Goal: Task Accomplishment & Management: Use online tool/utility

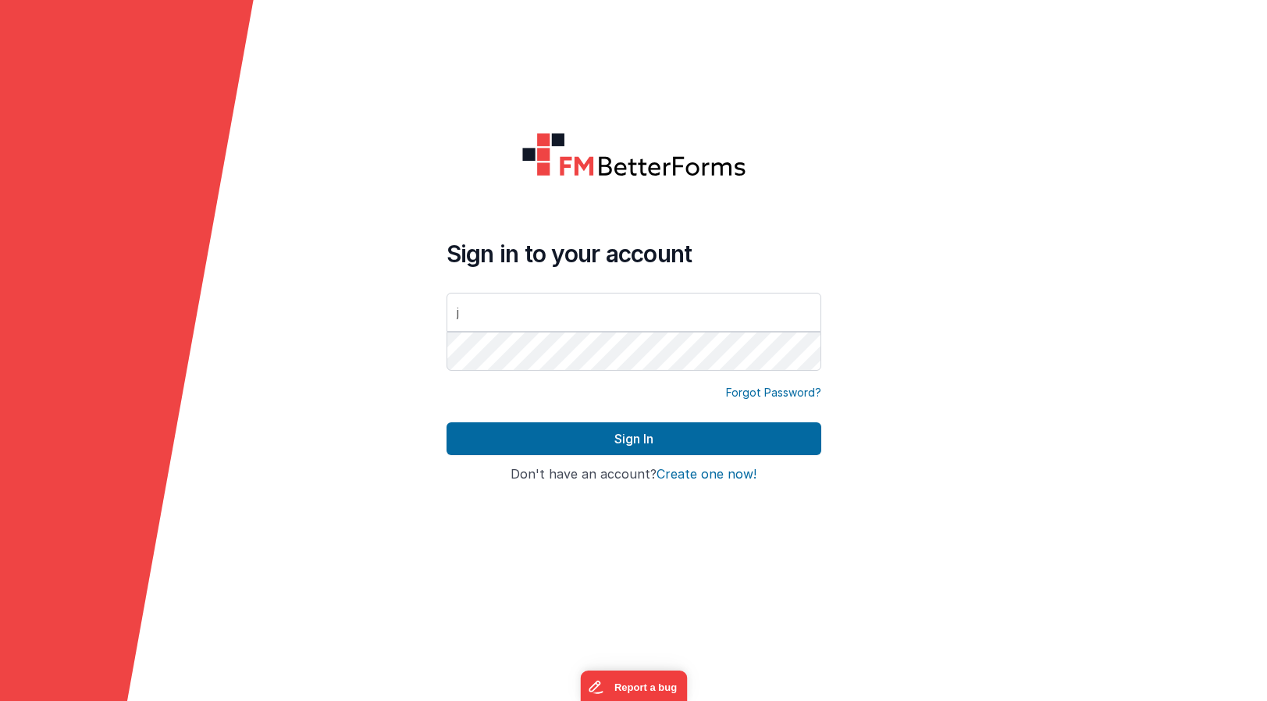
type input "[PERSON_NAME][EMAIL_ADDRESS][DOMAIN_NAME]"
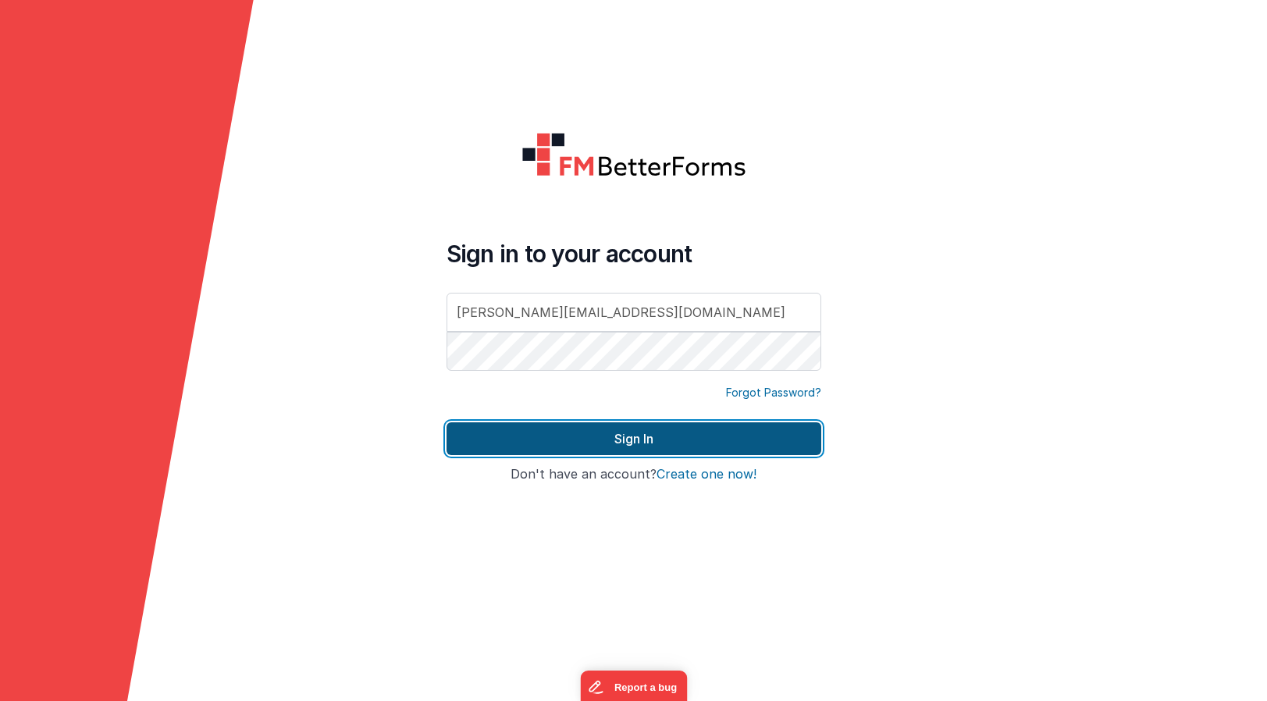
click at [603, 443] on button "Sign In" at bounding box center [633, 438] width 375 height 33
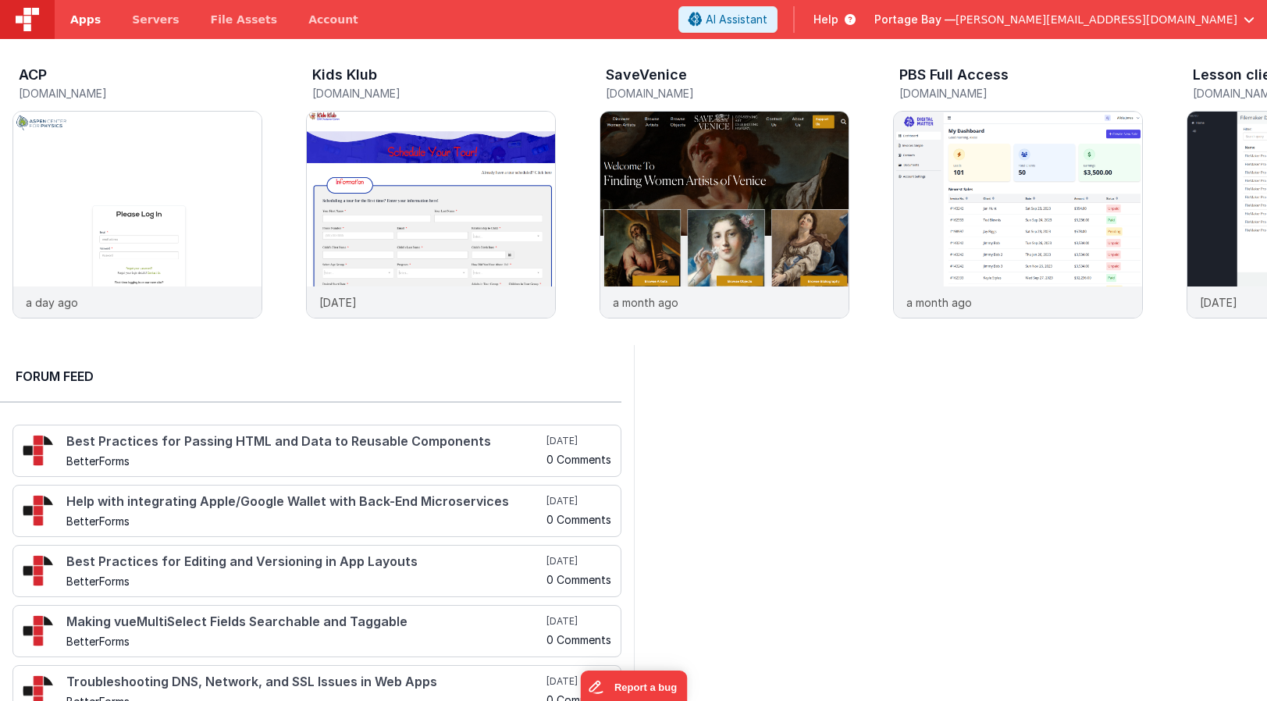
click at [82, 24] on span "Apps" at bounding box center [85, 20] width 30 height 16
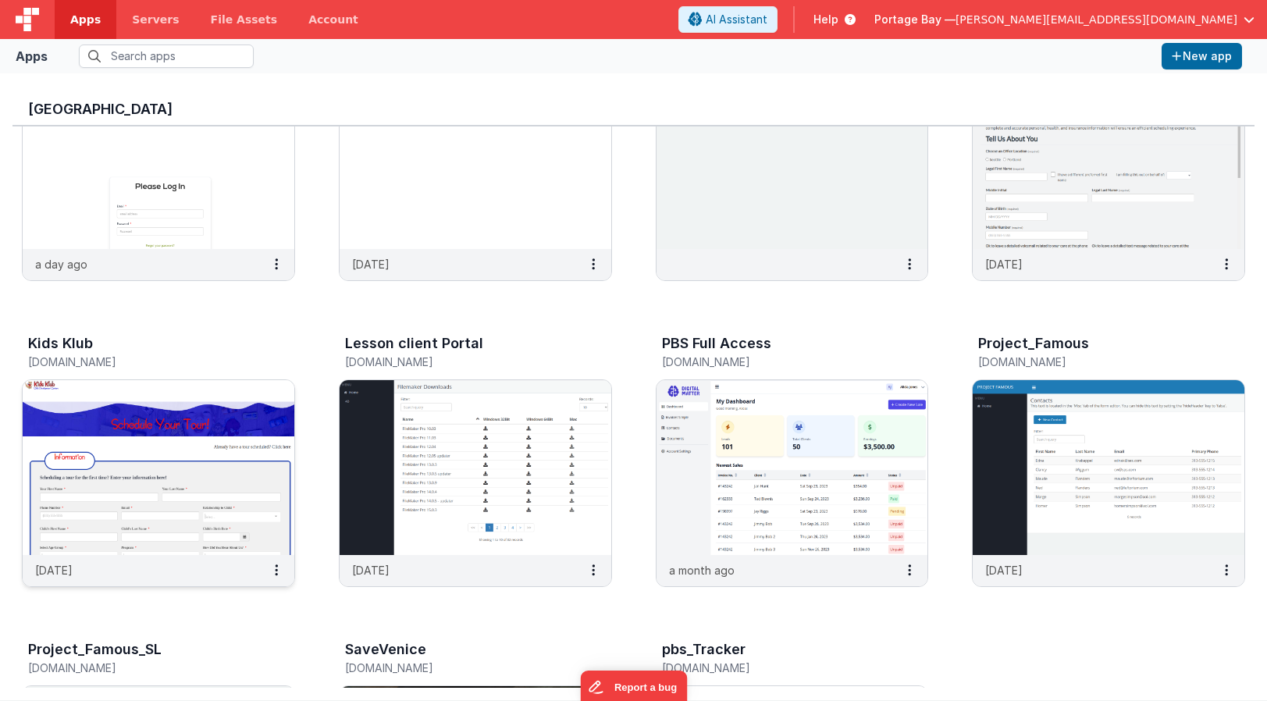
scroll to position [126, 0]
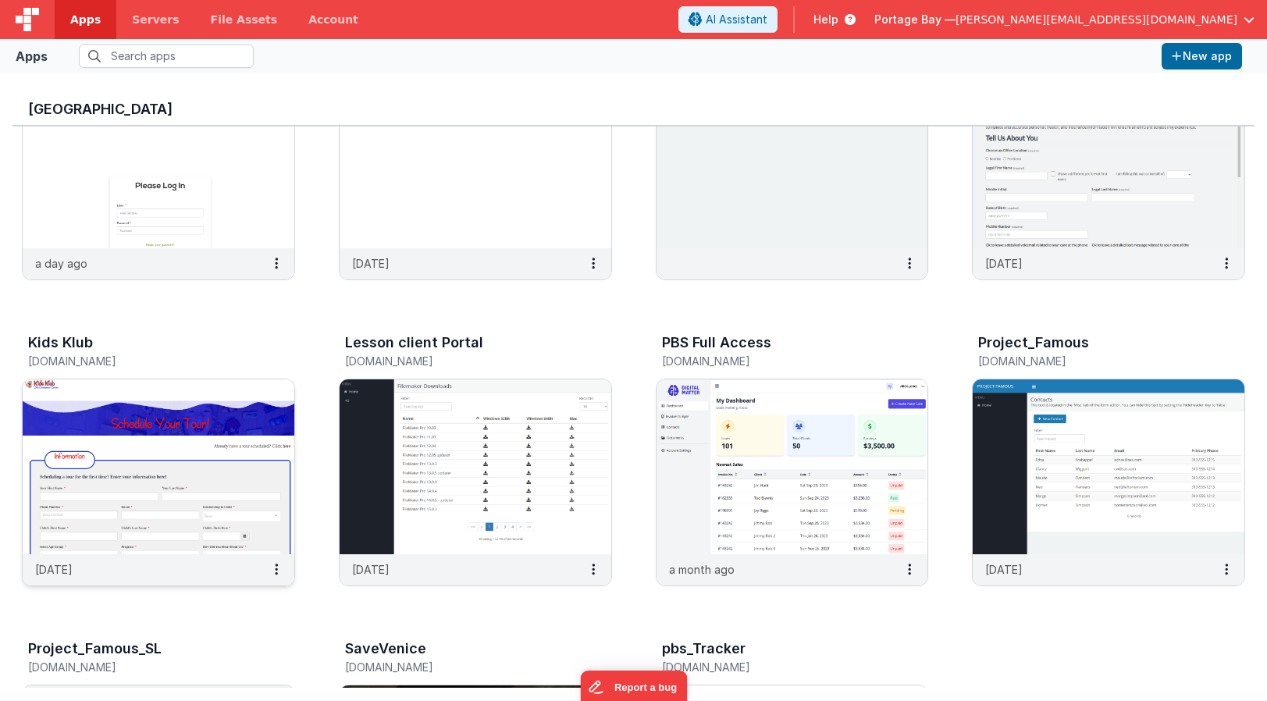
click at [169, 446] on img at bounding box center [159, 466] width 272 height 175
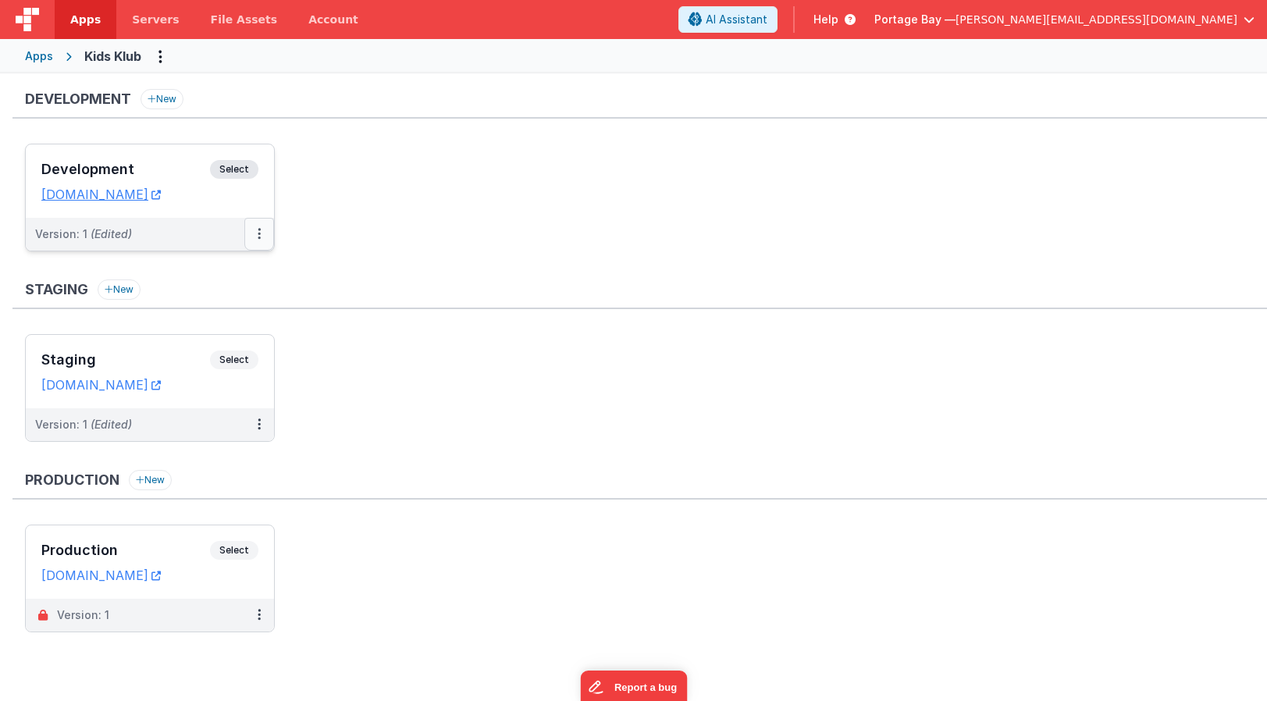
click at [258, 234] on icon at bounding box center [259, 233] width 3 height 1
click at [202, 325] on link "Deploy..." at bounding box center [205, 325] width 137 height 28
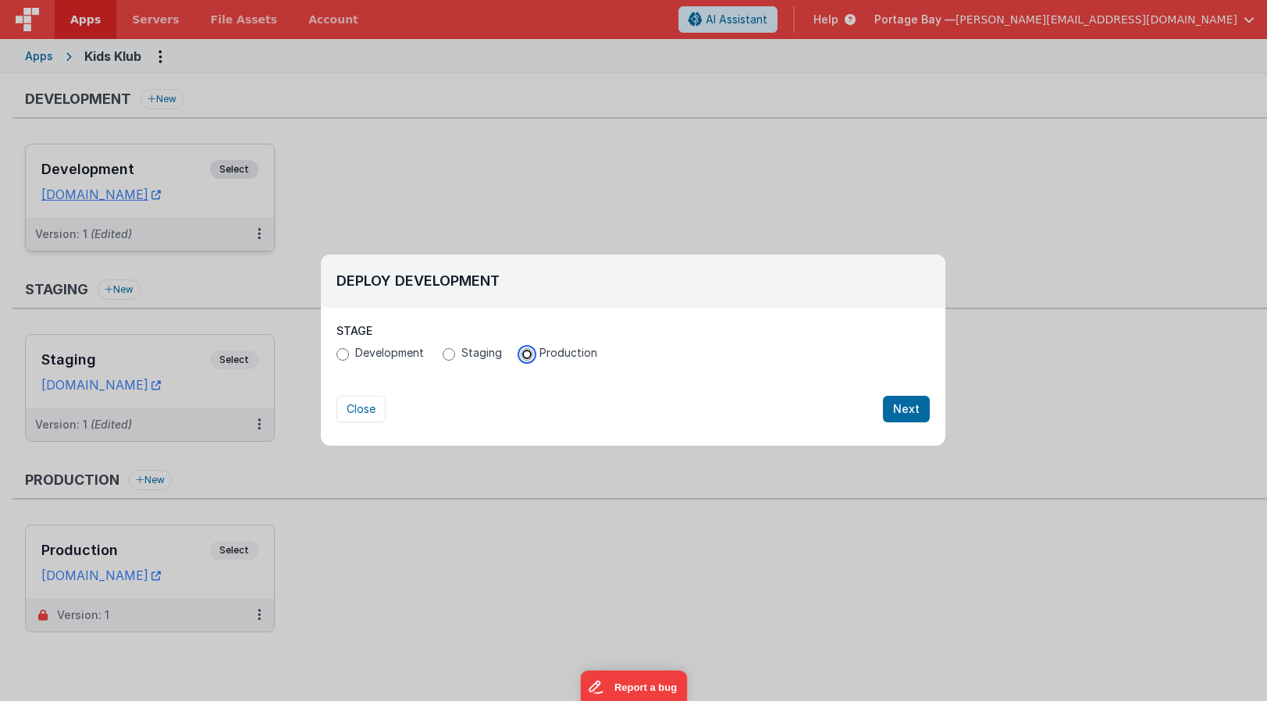
click at [531, 354] on input "Production" at bounding box center [527, 354] width 12 height 12
radio input "true"
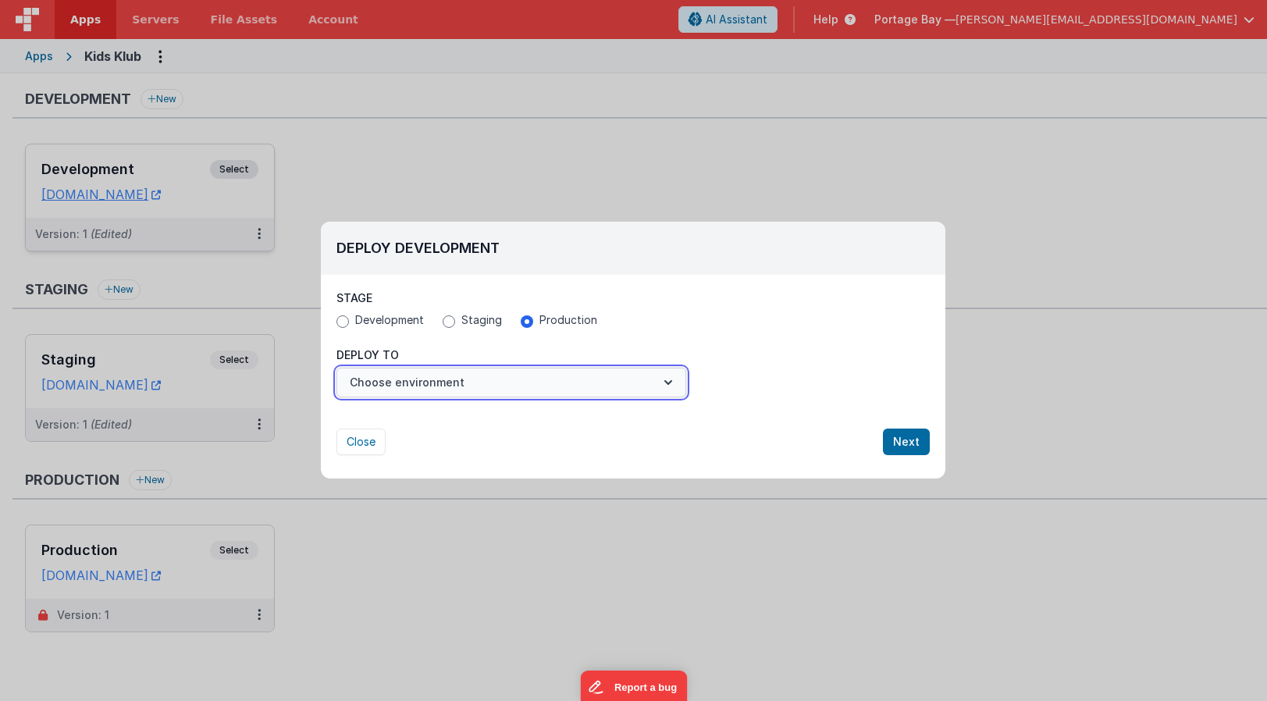
click at [451, 381] on button "Choose environment" at bounding box center [511, 383] width 350 height 30
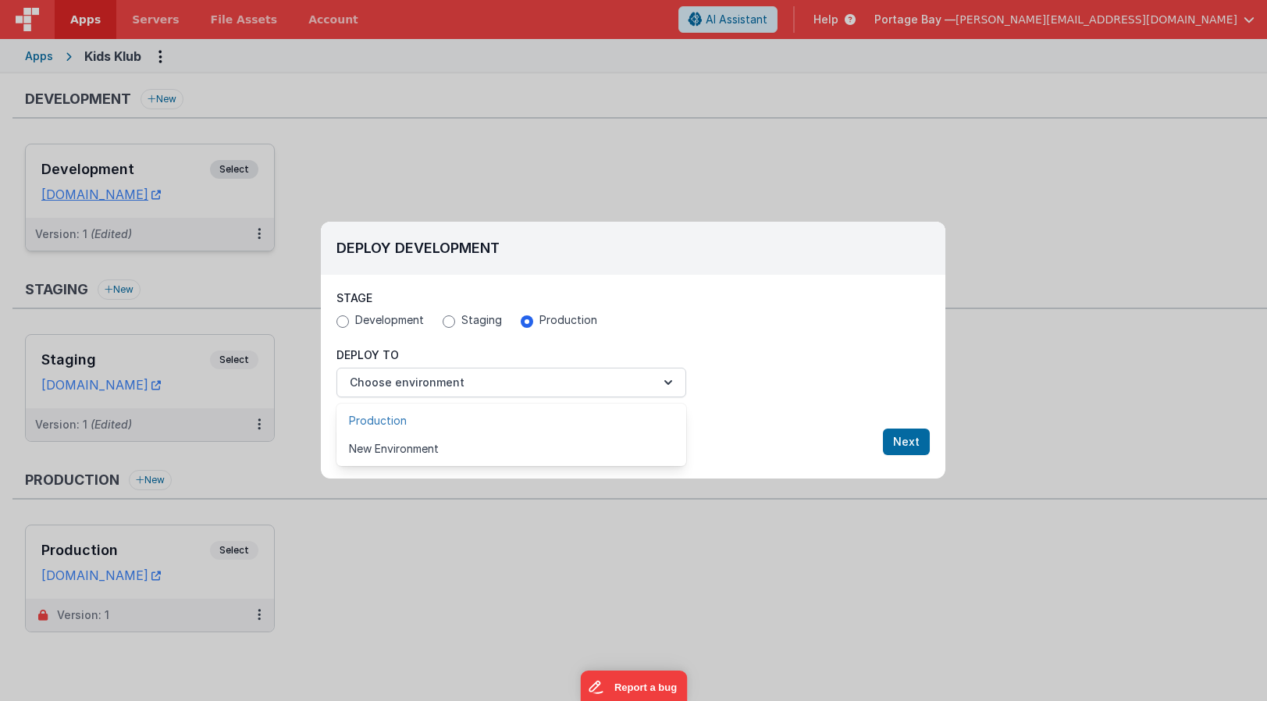
click at [417, 415] on link "Production" at bounding box center [511, 421] width 350 height 28
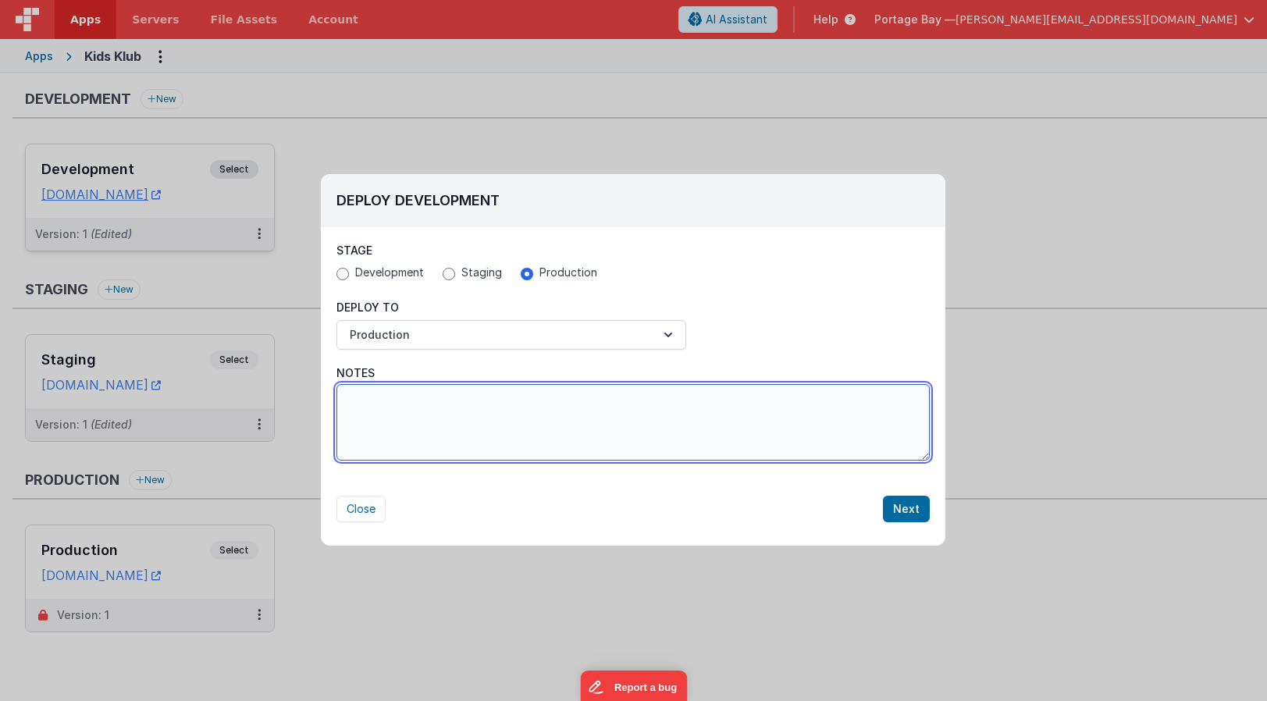
click at [445, 409] on textarea "Notes" at bounding box center [632, 422] width 593 height 76
type textarea "U"
type textarea "Email Updates, Location Name Updates, and canellation workflows"
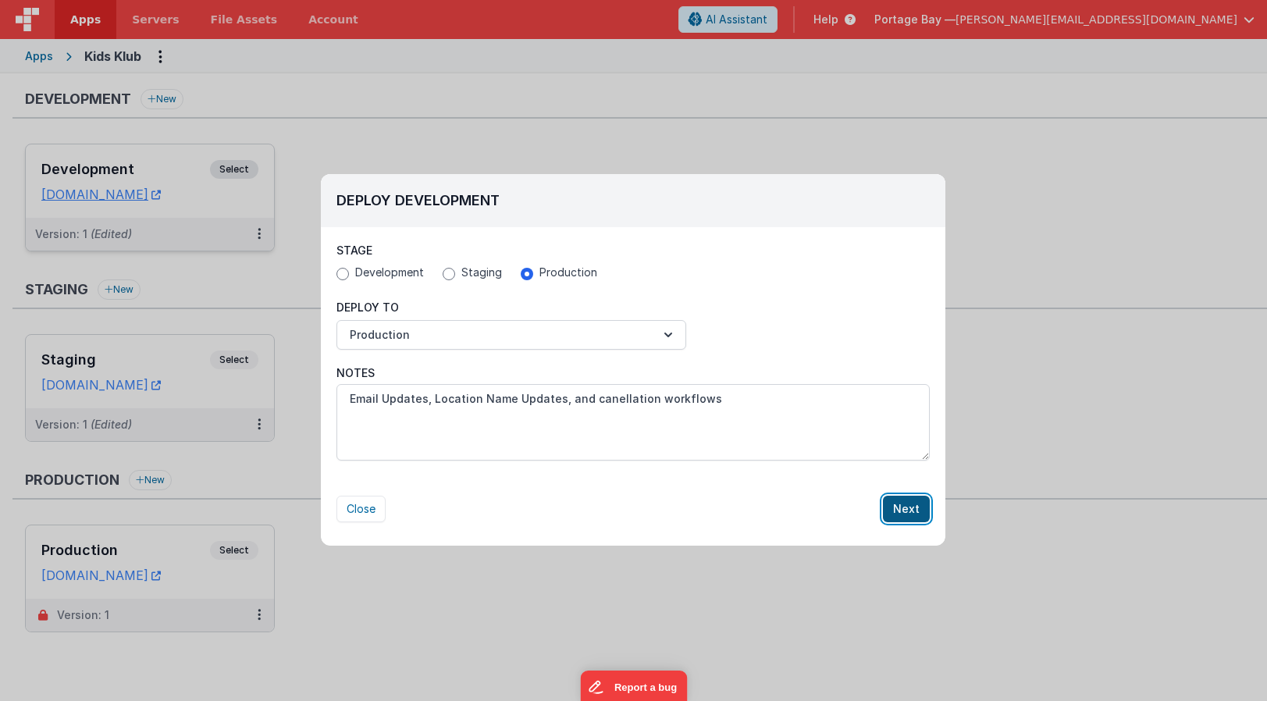
click at [905, 508] on button "Next" at bounding box center [906, 509] width 47 height 27
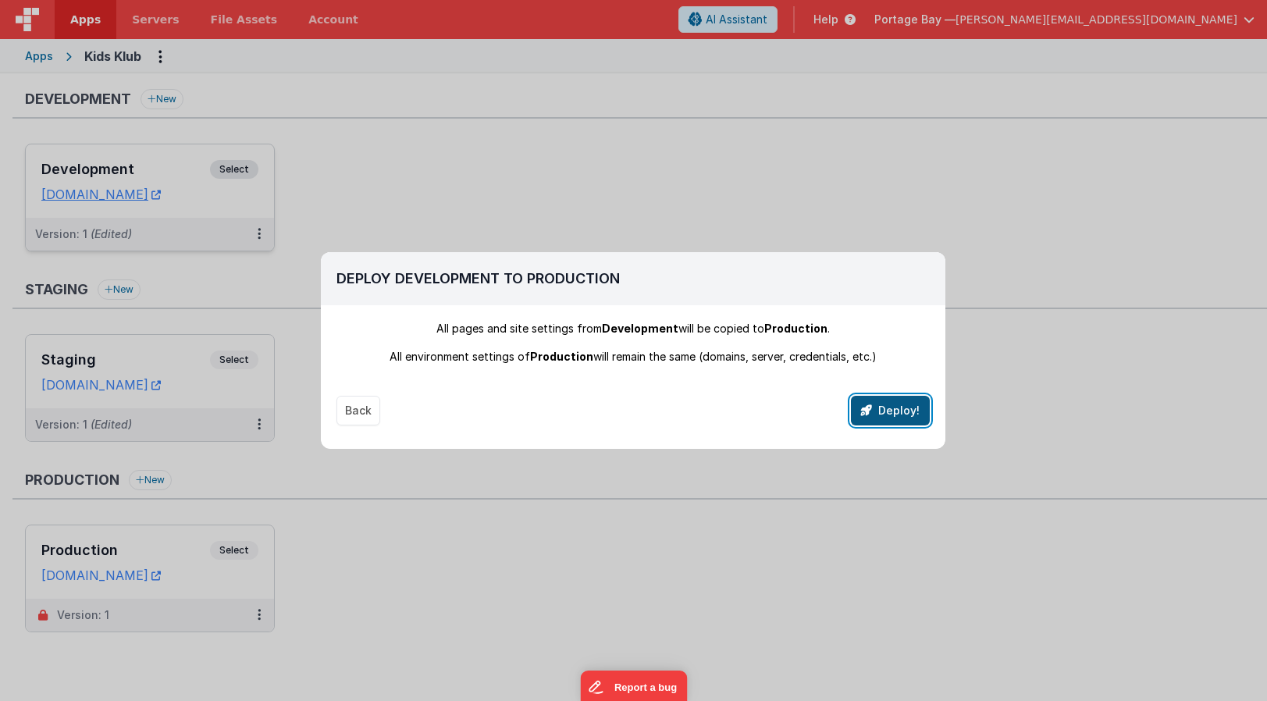
click at [896, 411] on button "Deploy!" at bounding box center [890, 411] width 79 height 30
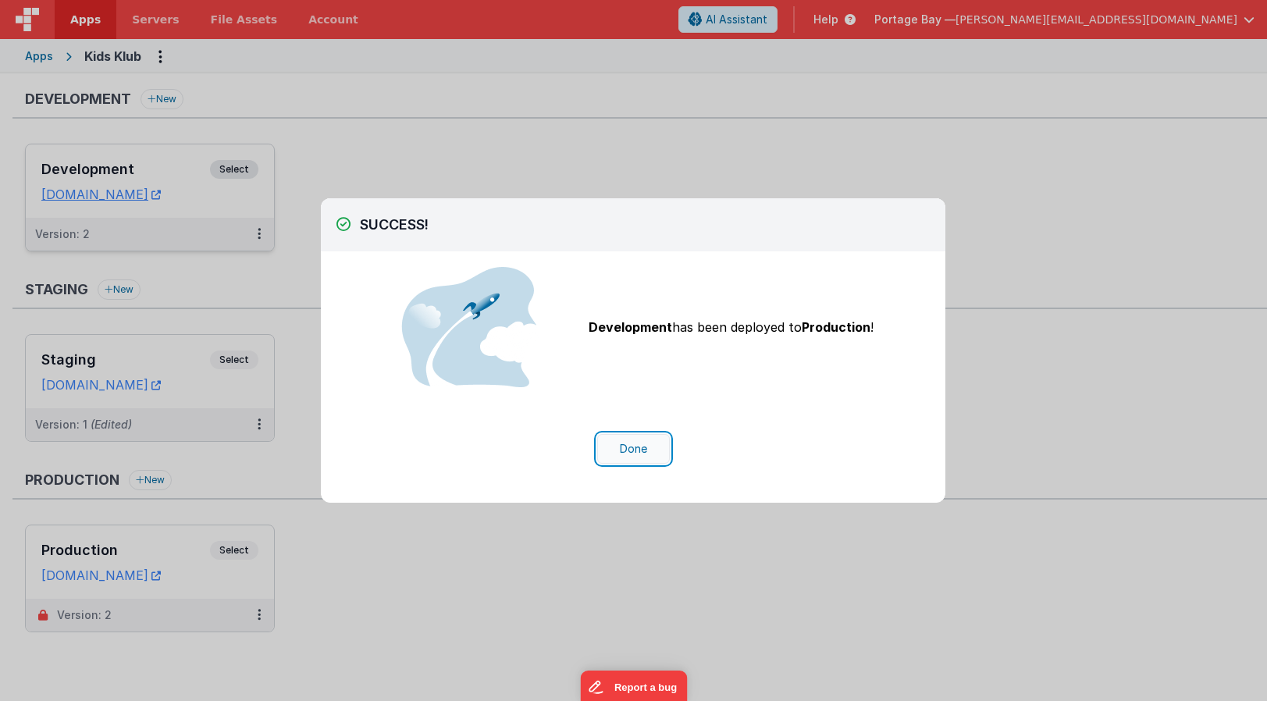
click at [629, 447] on button "Done" at bounding box center [633, 449] width 73 height 30
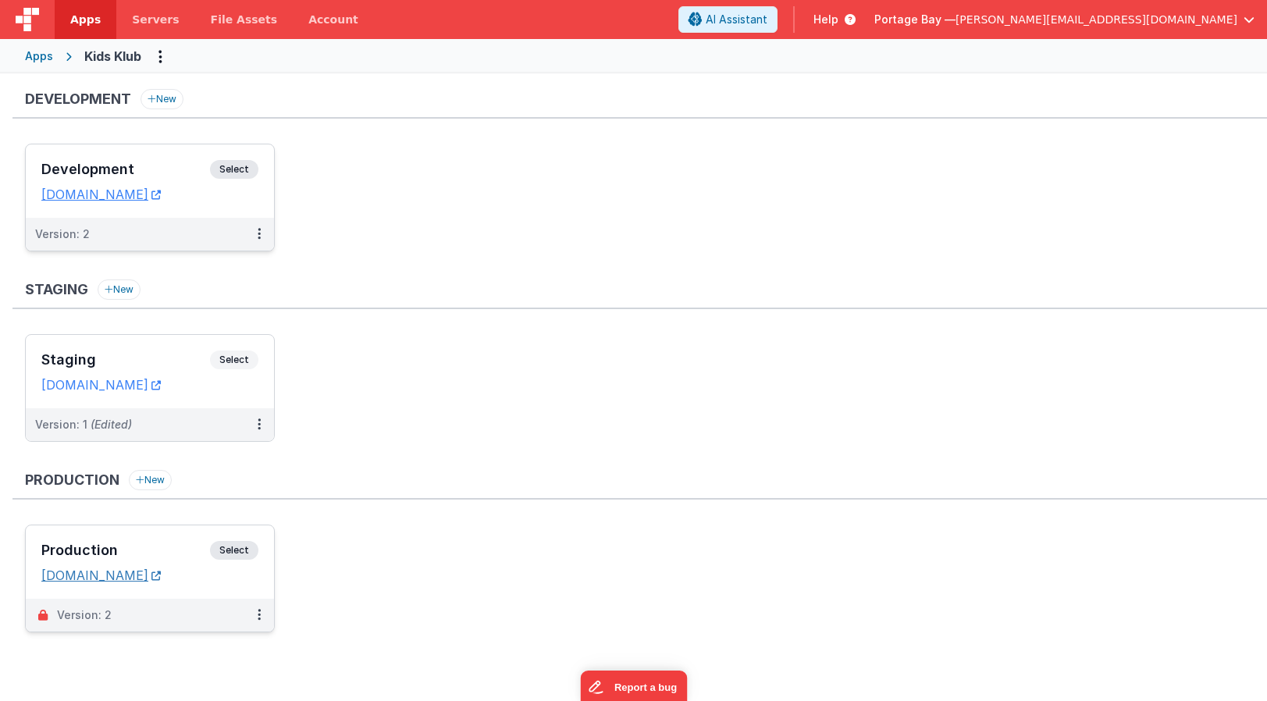
click at [115, 574] on link "[DOMAIN_NAME]" at bounding box center [100, 575] width 119 height 16
